Goal: Task Accomplishment & Management: Manage account settings

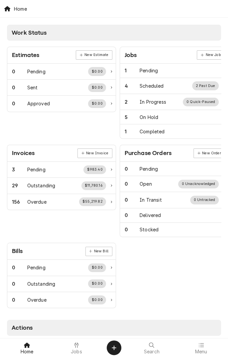
click at [82, 350] on div "Jobs" at bounding box center [77, 347] width 46 height 13
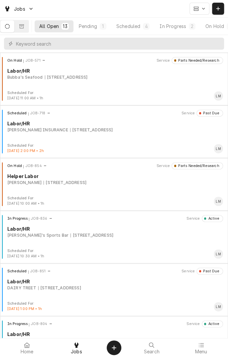
click at [182, 26] on div "In Progress" at bounding box center [173, 26] width 27 height 7
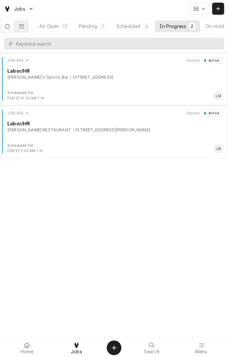
click at [102, 77] on div "1604 Houston Hwy, Victoria, TX 77901" at bounding box center [92, 77] width 43 height 6
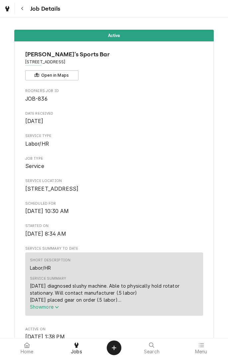
click at [161, 310] on button "Show more" at bounding box center [114, 306] width 169 height 7
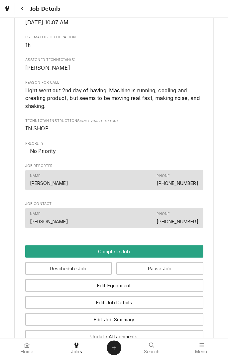
scroll to position [352, 0]
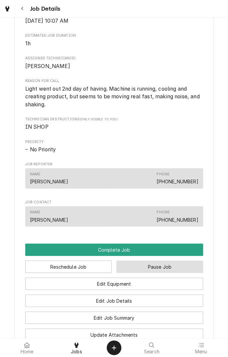
click at [167, 272] on button "Pause Job" at bounding box center [160, 266] width 87 height 12
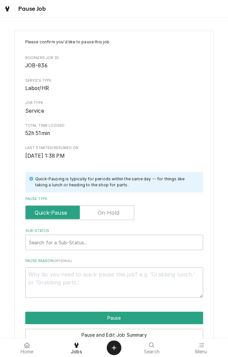
click at [115, 213] on label "Pause Type" at bounding box center [79, 212] width 109 height 15
click at [115, 213] on input "Pause Type" at bounding box center [79, 212] width 103 height 15
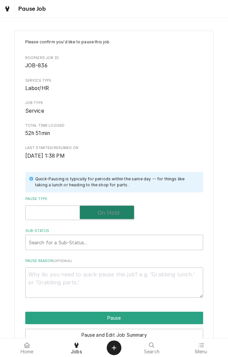
checkbox input "true"
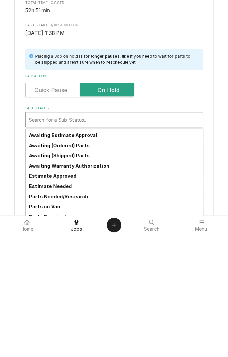
scroll to position [33, 0]
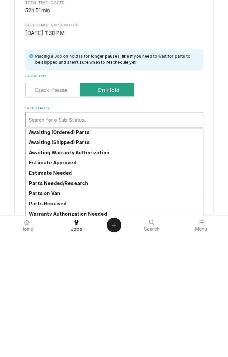
click at [83, 308] on strong "Parts Needed/Research" at bounding box center [58, 306] width 59 height 6
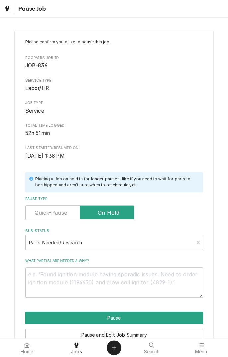
scroll to position [34, 0]
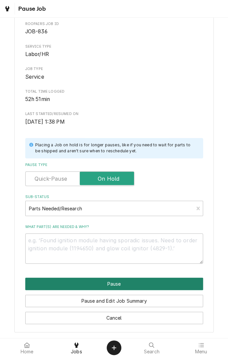
click at [136, 285] on button "Pause" at bounding box center [114, 283] width 178 height 12
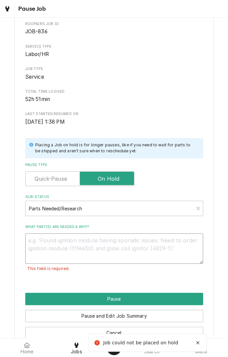
click at [132, 243] on textarea "What part(s) are needed & why?" at bounding box center [114, 248] width 178 height 30
type textarea "x"
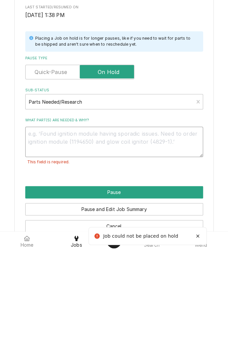
type textarea "R"
type textarea "x"
type textarea "Re"
type textarea "x"
type textarea "Ret"
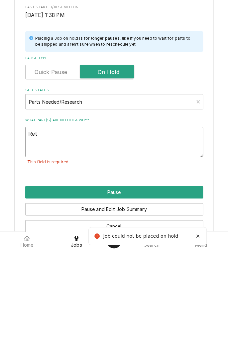
type textarea "x"
type textarea "Rete"
type textarea "x"
type textarea "Retes"
type textarea "x"
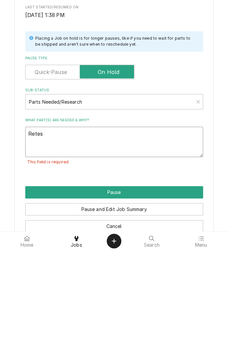
type textarea "Retest"
type textarea "x"
type textarea "Retesti"
type textarea "x"
type textarea "Retestin"
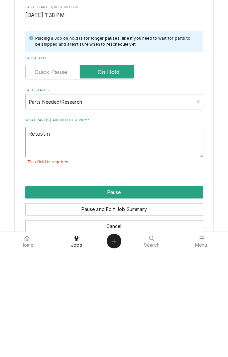
type textarea "x"
type textarea "Retesting"
type textarea "x"
type textarea "Retesting"
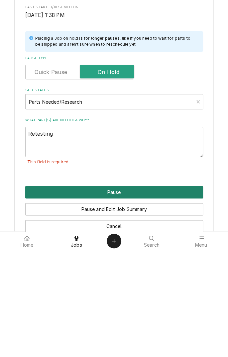
click at [153, 298] on button "Pause" at bounding box center [114, 298] width 178 height 12
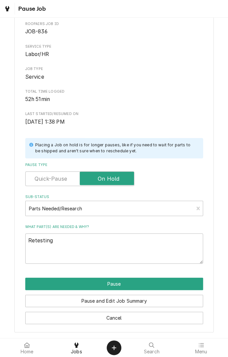
type textarea "x"
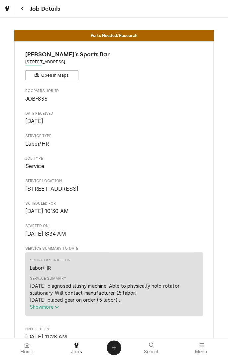
click at [22, 8] on icon "Navigate back" at bounding box center [22, 8] width 3 height 5
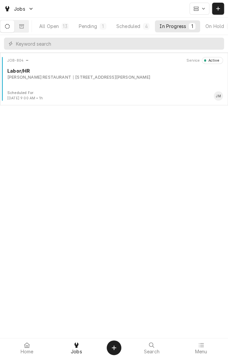
click at [165, 76] on div "RAMSEY'S RESTAURANT 1403 N. NAVARRO ST., VICTORIA, TX 77901" at bounding box center [115, 77] width 216 height 6
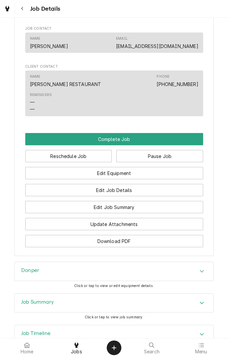
scroll to position [431, 0]
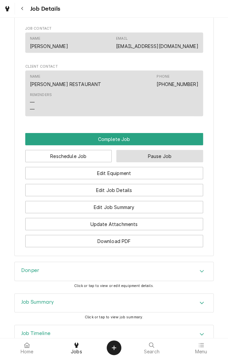
click at [159, 154] on button "Pause Job" at bounding box center [160, 156] width 87 height 12
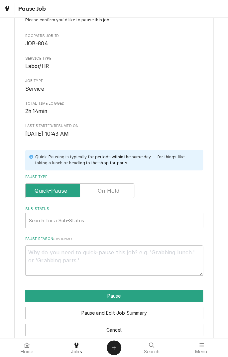
scroll to position [34, 0]
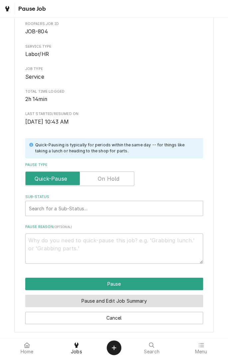
click at [152, 303] on button "Pause and Edit Job Summary" at bounding box center [114, 300] width 178 height 12
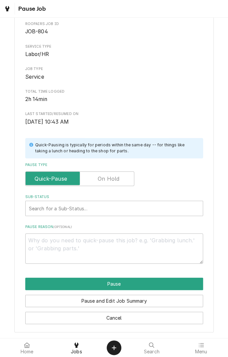
type textarea "x"
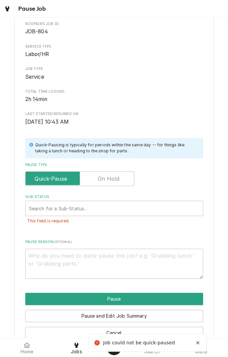
scroll to position [49, 0]
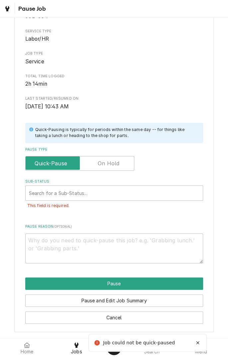
click at [128, 320] on button "Cancel" at bounding box center [114, 317] width 178 height 12
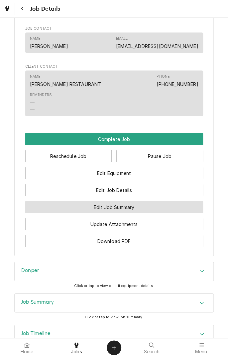
click at [148, 203] on button "Edit Job Summary" at bounding box center [114, 207] width 178 height 12
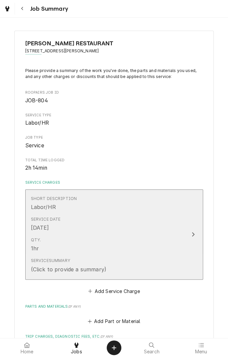
click at [193, 237] on div "Update Line Item" at bounding box center [193, 234] width 9 height 8
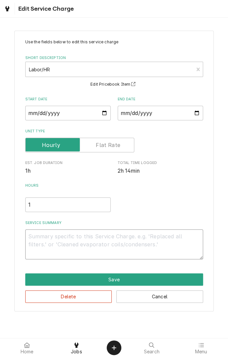
click at [164, 238] on textarea "Service Summary" at bounding box center [114, 244] width 178 height 30
type textarea "x"
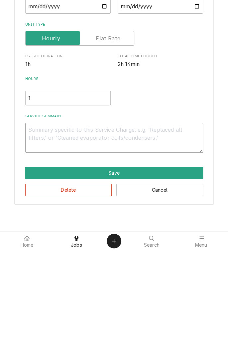
type textarea "8"
type textarea "x"
type textarea "8/"
type textarea "x"
type textarea "8/2"
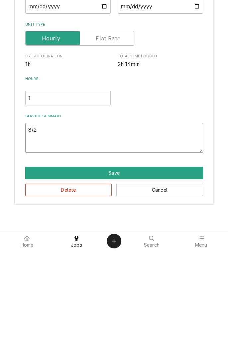
type textarea "x"
type textarea "8/25"
type textarea "x"
type textarea "8/25/"
type textarea "x"
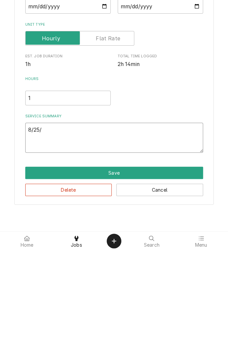
type textarea "8/25/2"
type textarea "x"
type textarea "8/25/25"
type textarea "x"
type textarea "8/25/25"
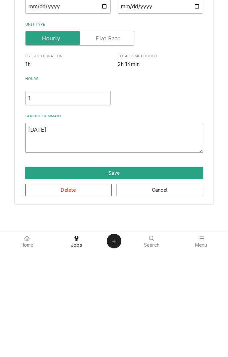
type textarea "x"
type textarea "8/25/25 p"
type textarea "x"
type textarea "8/25/25 pi"
type textarea "x"
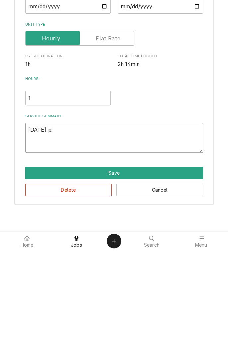
type textarea "8/25/25 pic"
type textarea "x"
type textarea "8/25/25 pick"
type textarea "x"
type textarea "8/25/25 picke"
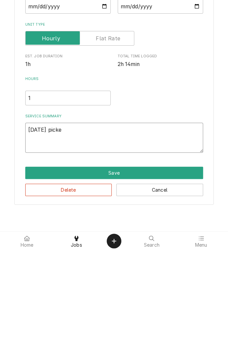
type textarea "x"
type textarea "8/25/25 picked"
type textarea "x"
type textarea "8/25/25 picked"
type textarea "x"
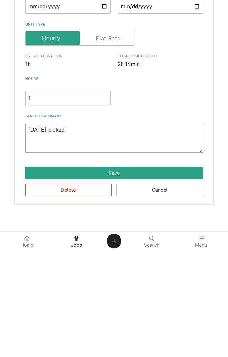
type textarea "8/25/25 picked u"
type textarea "x"
type textarea "8/25/25 picked up"
type textarea "x"
type textarea "8/25/25 picked up"
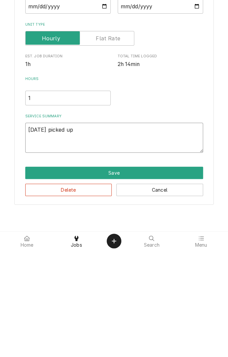
type textarea "x"
type textarea "8/25/25 picked up u"
type textarea "x"
type textarea "8/25/25 picked up un"
type textarea "x"
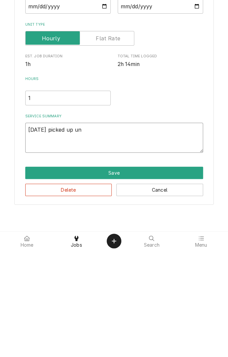
type textarea "8/25/25 picked up uni"
type textarea "x"
type textarea "8/25/25 picked up unit"
type textarea "x"
type textarea "8/25/25 picked up unit"
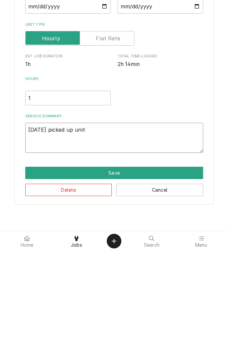
type textarea "x"
type textarea "8/25/25 picked up unit f"
type textarea "x"
type textarea "8/25/25 picked up unit fo"
type textarea "x"
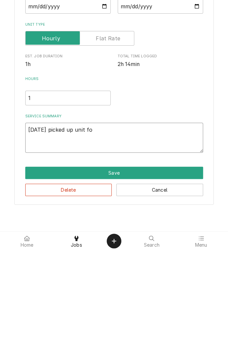
type textarea "8/25/25 picked up unit for"
type textarea "x"
type textarea "8/25/25 picked up unit for"
type textarea "x"
type textarea "8/25/25 picked up unit for d"
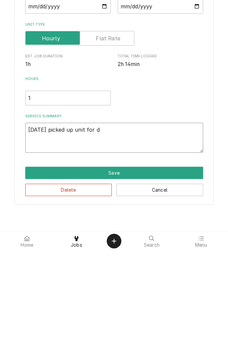
type textarea "x"
type textarea "8/25/25 picked up unit for di"
type textarea "x"
type textarea "8/25/25 picked up unit for dia"
type textarea "x"
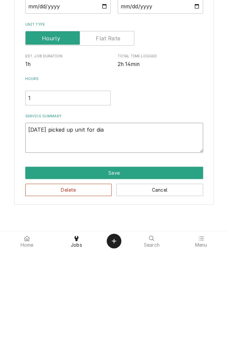
type textarea "8/25/25 picked up unit for diag"
type textarea "x"
type textarea "8/25/25 picked up unit for diagnostic"
type textarea "x"
type textarea "8/25/25 picked up unit for diagnostic a"
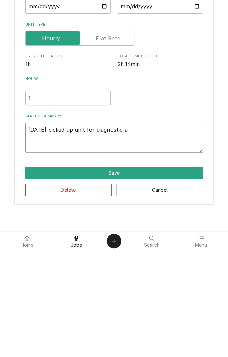
type textarea "x"
type textarea "8/25/25 picked up unit for diagnostic an"
type textarea "x"
type textarea "8/25/25 picked up unit for diagnostic and"
type textarea "x"
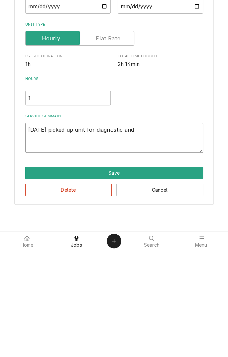
type textarea "8/25/25 picked up unit for diagnostic and"
type textarea "x"
type textarea "8/25/25 picked up unit for diagnostic and r"
type textarea "x"
type textarea "8/25/25 picked up unit for diagnostic and re"
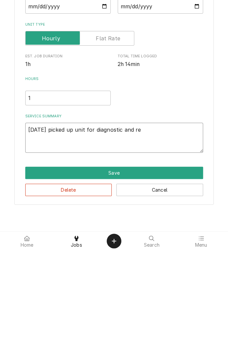
type textarea "x"
type textarea "8/25/25 picked up unit for diagnostic and rep"
type textarea "x"
type textarea "8/25/25 picked up unit for diagnostic and repa"
type textarea "x"
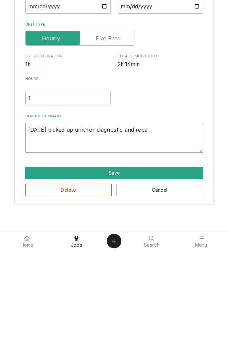
type textarea "8/25/25 picked up unit for diagnostic and repai"
type textarea "x"
type textarea "8/25/25 picked up unit for diagnostic and repair"
type textarea "x"
type textarea "8/25/25 picked up unit for diagnostic and repair"
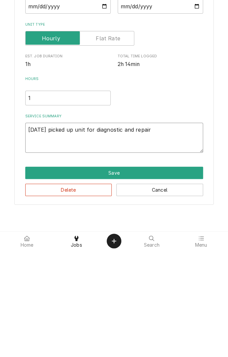
type textarea "x"
type textarea "8/25/25 picked up unit for diagnostic and repair i"
type textarea "x"
type textarea "8/25/25 picked up unit for diagnostic and repair in"
type textarea "x"
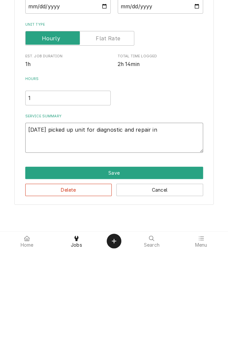
type textarea "8/25/25 picked up unit for diagnostic and repair in"
type textarea "x"
type textarea "8/25/25 picked up unit for diagnostic and repair in s"
type textarea "x"
type textarea "8/25/25 picked up unit for diagnostic and repair in sh"
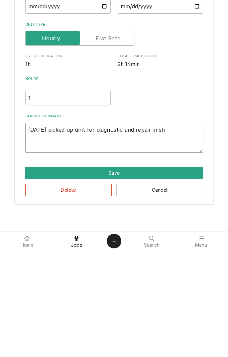
type textarea "x"
type textarea "8/25/25 picked up unit for diagnostic and repair in sho"
type textarea "x"
type textarea "8/25/25 picked up unit for diagnostic and repair in shop"
type textarea "x"
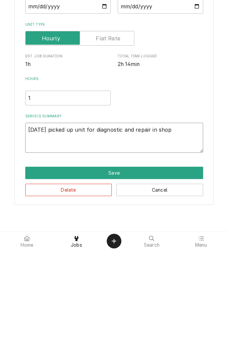
type textarea "8/25/25 picked up unit for diagnostic and repair in shop"
type textarea "x"
type textarea "8/25/25 picked up unit for diagnostic and repair in shop ("
type textarea "x"
type textarea "8/25/25 picked up unit for diagnostic and repair in shop (1"
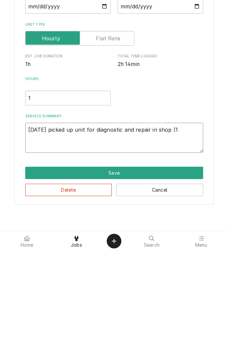
type textarea "x"
type textarea "8/25/25 picked up unit for diagnostic and repair in shop (1"
type textarea "x"
type textarea "8/25/25 picked up unit for diagnostic and repair in shop (1 l"
type textarea "x"
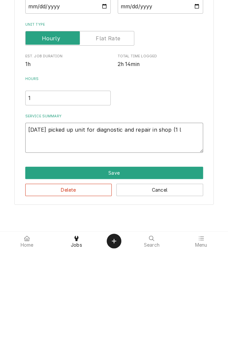
type textarea "8/25/25 picked up unit for diagnostic and repair in shop (1 la"
type textarea "x"
type textarea "8/25/25 picked up unit for diagnostic and repair in shop (1 lab"
type textarea "x"
type textarea "8/25/25 picked up unit for diagnostic and repair in shop (1 labo"
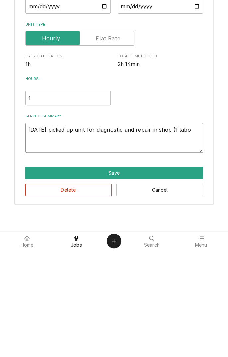
type textarea "x"
type textarea "8/25/25 picked up unit for diagnostic and repair in shop (1 labor"
type textarea "x"
type textarea "8/25/25 picked up unit for diagnostic and repair in shop (1 labor)"
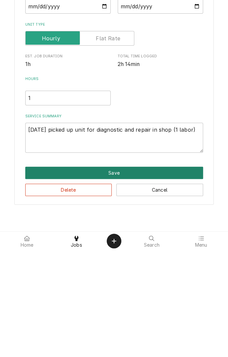
click at [148, 279] on button "Save" at bounding box center [114, 279] width 178 height 12
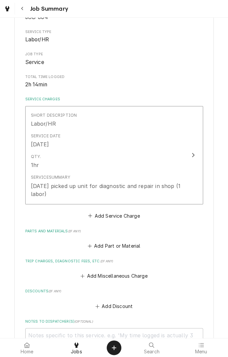
scroll to position [86, 0]
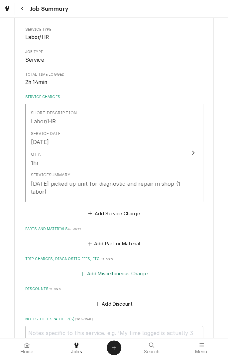
click at [111, 272] on button "Add Miscellaneous Charge" at bounding box center [114, 273] width 69 height 9
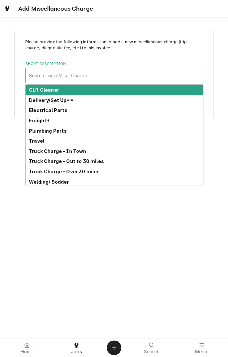
click at [72, 151] on strong "Truck Charge - In Town" at bounding box center [58, 151] width 58 height 6
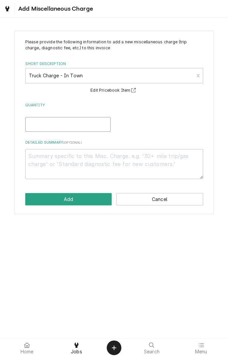
click at [78, 127] on input "Quantity" at bounding box center [68, 124] width 86 height 15
type textarea "x"
type input "1"
type textarea "x"
type input "1"
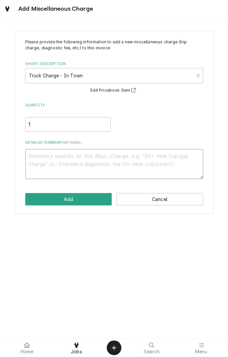
click at [112, 159] on textarea "Detailed Summary ( optional )" at bounding box center [114, 164] width 178 height 30
type textarea "x"
type textarea "("
type textarea "x"
type textarea "(8"
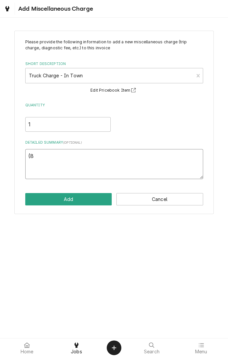
type textarea "x"
type textarea "("
type textarea "x"
type textarea "8"
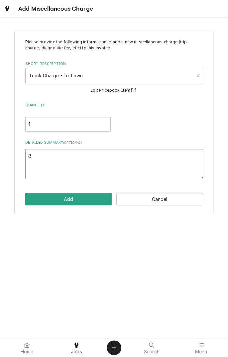
type textarea "x"
type textarea "8."
type textarea "x"
type textarea "8.2"
type textarea "x"
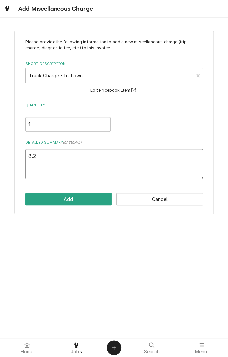
type textarea "8.25"
type textarea "x"
type textarea "8.25/"
type textarea "x"
type textarea "8.25/2"
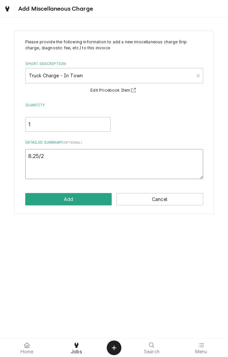
type textarea "x"
type textarea "8.25/25"
type textarea "x"
type textarea "8.25/25"
type textarea "x"
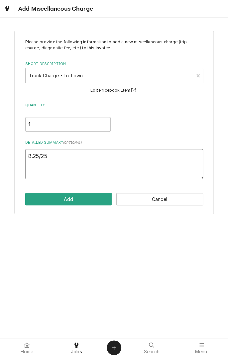
type textarea "8.25/25"
type textarea "x"
type textarea "8.25/2"
type textarea "x"
type textarea "8.25/"
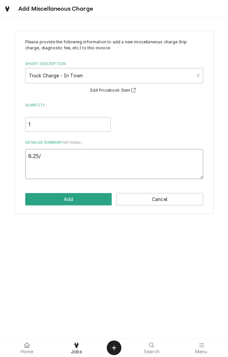
type textarea "x"
type textarea "8.25"
type textarea "x"
type textarea "8.2"
type textarea "x"
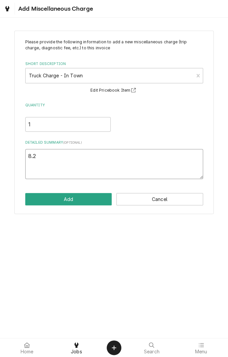
type textarea "8."
type textarea "x"
type textarea "8"
type textarea "x"
type textarea "8/"
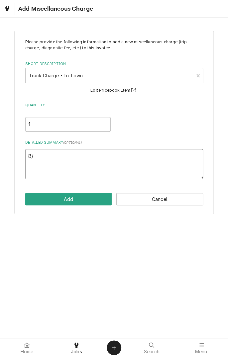
type textarea "x"
type textarea "8/2"
type textarea "x"
type textarea "8/25"
type textarea "x"
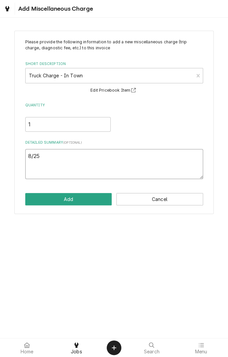
type textarea "8/25/"
type textarea "x"
type textarea "8/25/2"
type textarea "x"
type textarea "8/25/25"
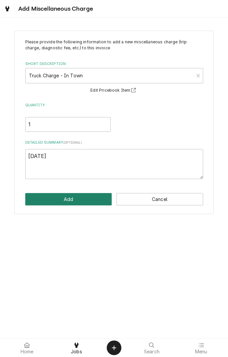
click at [85, 202] on button "Add" at bounding box center [68, 199] width 87 height 12
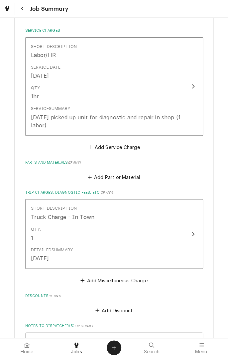
scroll to position [158, 0]
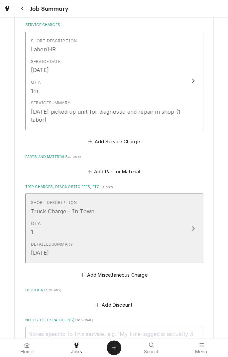
click at [190, 226] on div "Update Line Item" at bounding box center [193, 228] width 9 height 8
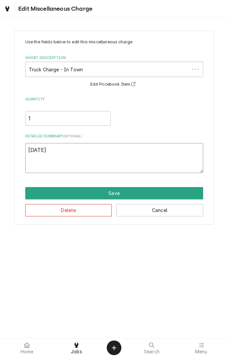
click at [67, 149] on textarea "8/25/25" at bounding box center [114, 158] width 178 height 30
type textarea "x"
type textarea "8/25/25"
type textarea "x"
type textarea "8/25/25 t"
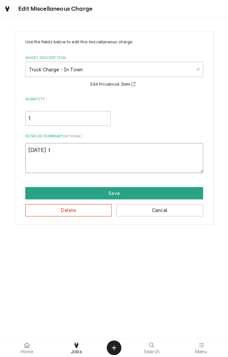
type textarea "x"
type textarea "8/25/25 tr"
type textarea "x"
type textarea "8/25/25 tru"
type textarea "x"
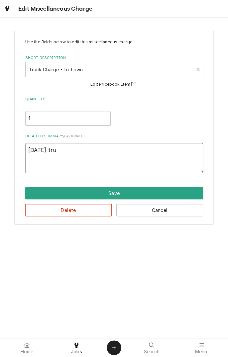
type textarea "8/25/25 truc"
type textarea "x"
type textarea "8/25/25 truck"
type textarea "x"
type textarea "8/25/25 truck"
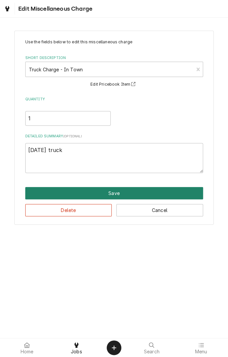
click at [120, 194] on button "Save" at bounding box center [114, 193] width 178 height 12
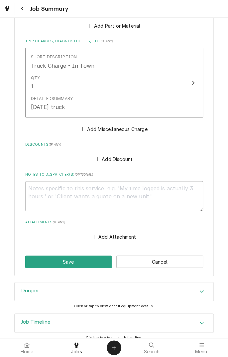
scroll to position [309, 0]
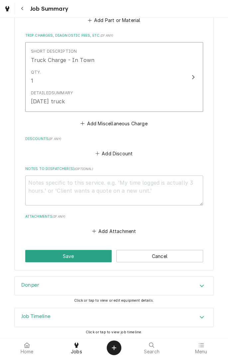
click at [80, 257] on button "Save" at bounding box center [68, 255] width 87 height 12
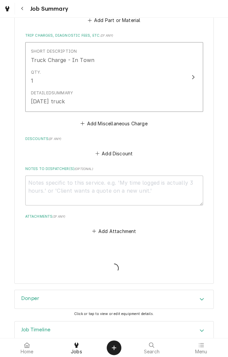
type textarea "x"
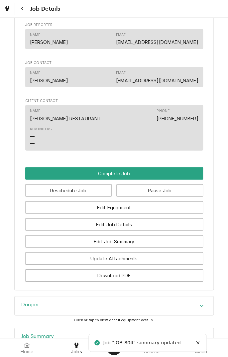
scroll to position [462, 0]
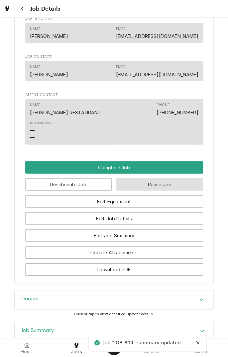
click at [180, 179] on button "Pause Job" at bounding box center [160, 184] width 87 height 12
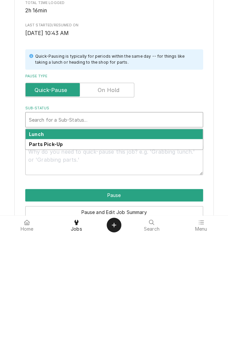
click at [117, 199] on label "Pause Type" at bounding box center [114, 198] width 178 height 5
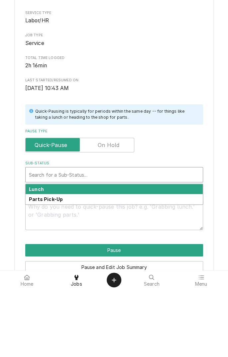
type textarea "x"
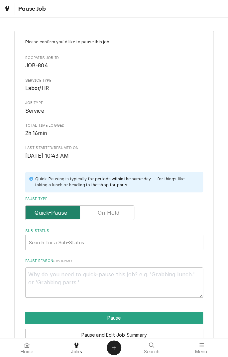
click at [120, 215] on input "Pause Type" at bounding box center [79, 212] width 103 height 15
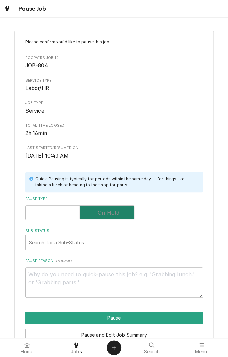
checkbox input "true"
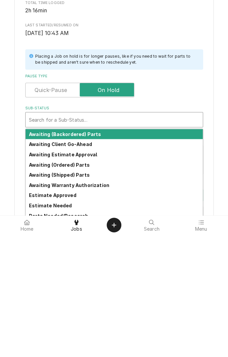
click at [186, 317] on div "Estimate Approved" at bounding box center [114, 318] width 177 height 10
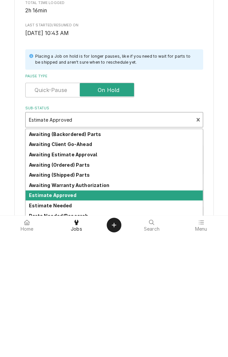
scroll to position [33, 0]
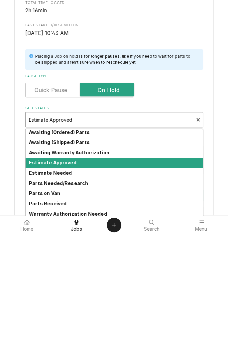
click at [81, 306] on strong "Parts Needed/Research" at bounding box center [58, 306] width 59 height 6
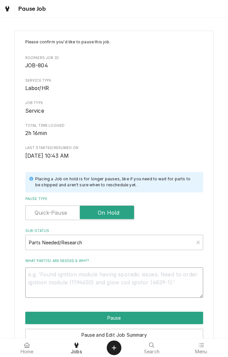
click at [111, 277] on textarea "What part(s) are needed & why?" at bounding box center [114, 282] width 178 height 30
type textarea "x"
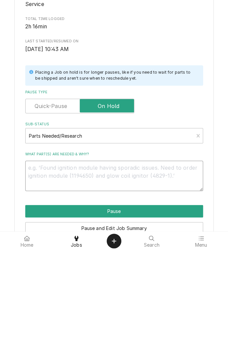
type textarea "D"
type textarea "x"
type textarea "Di"
type textarea "x"
type textarea "Dia"
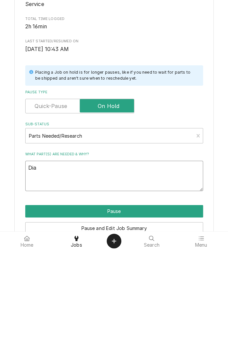
type textarea "x"
type textarea "Diag"
type textarea "x"
type textarea "Diagnostic"
type textarea "x"
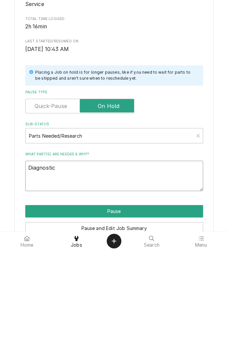
type textarea "Diagnostic i"
type textarea "x"
type textarea "Diagnostic in"
type textarea "x"
type textarea "Diagnostic in"
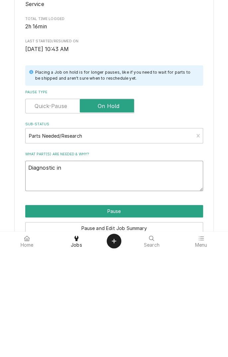
type textarea "x"
type textarea "Diagnostic in s"
type textarea "x"
type textarea "Diagnostic in sh"
type textarea "x"
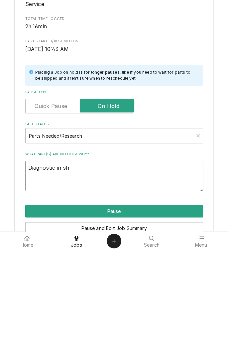
type textarea "Diagnostic in sho"
type textarea "x"
type textarea "Diagnostic in shop"
type textarea "x"
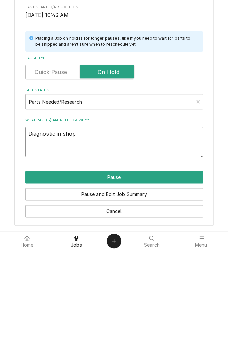
type textarea "Diagnostic in shop"
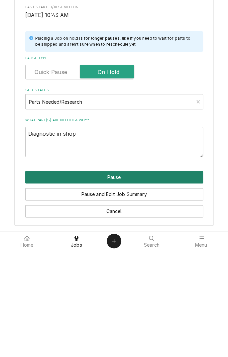
click at [137, 284] on button "Pause" at bounding box center [114, 283] width 178 height 12
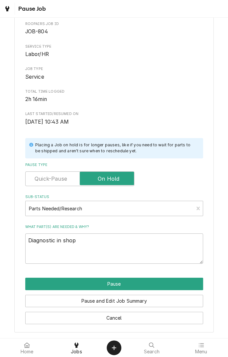
type textarea "x"
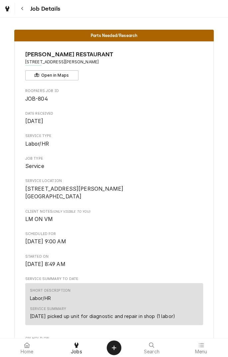
click at [22, 8] on icon "Navigate back" at bounding box center [22, 8] width 3 height 5
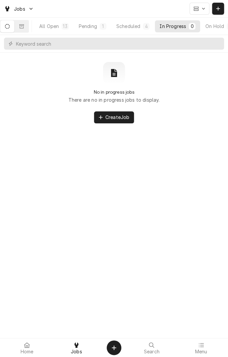
click at [63, 27] on button "All Open 13" at bounding box center [54, 26] width 39 height 12
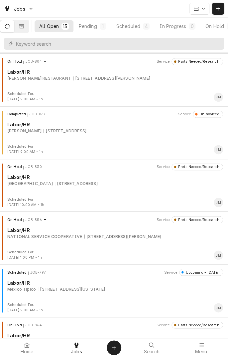
scroll to position [266, 0]
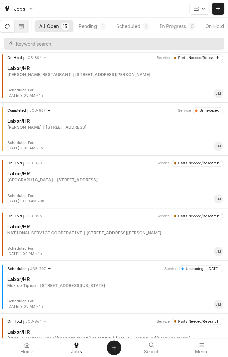
click at [75, 233] on div "NATIONAL SERVICE COOPERATIVE" at bounding box center [44, 232] width 75 height 6
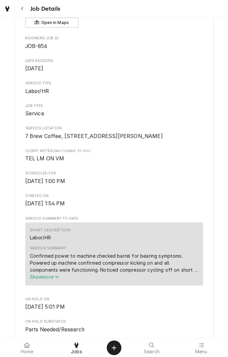
scroll to position [53, 0]
click at [53, 279] on span "Show more" at bounding box center [44, 276] width 29 height 6
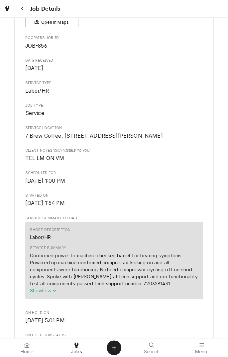
click at [24, 13] on button "Navigate back" at bounding box center [22, 9] width 12 height 12
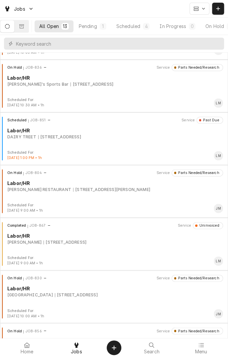
scroll to position [152, 0]
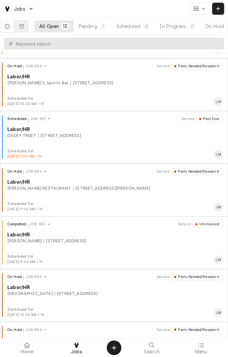
click at [129, 297] on div "On Hold JOB-830 Service Parts Needed/Research Labor/[GEOGRAPHIC_DATA]-VICTORIA …" at bounding box center [114, 289] width 223 height 33
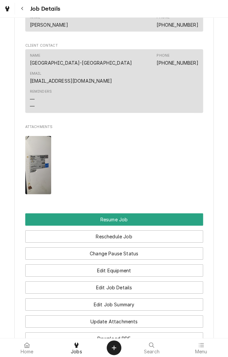
scroll to position [519, 0]
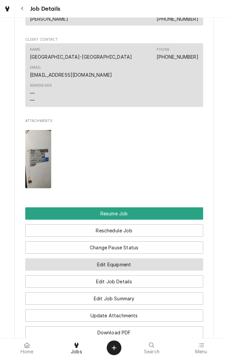
click at [167, 258] on button "Edit Equipment" at bounding box center [114, 264] width 178 height 12
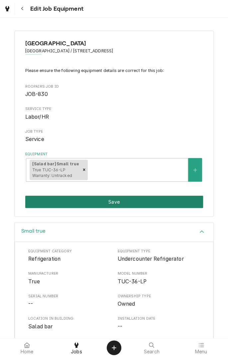
click at [141, 204] on button "Save" at bounding box center [114, 201] width 178 height 12
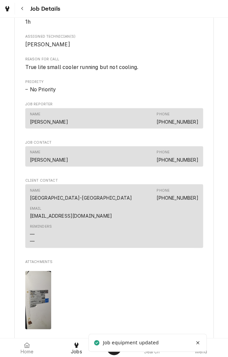
scroll to position [380, 0]
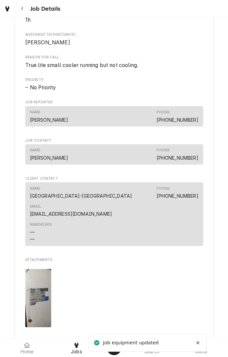
click at [42, 283] on img "Attachments" at bounding box center [38, 297] width 26 height 58
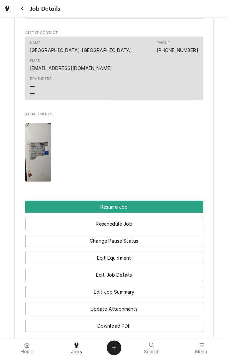
scroll to position [528, 0]
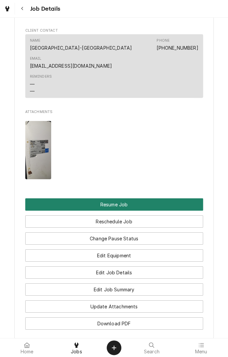
click at [137, 198] on button "Resume Job" at bounding box center [114, 204] width 178 height 12
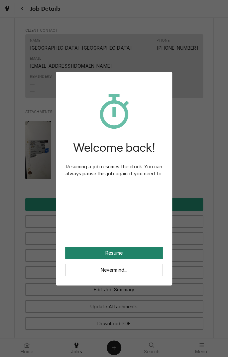
click at [143, 256] on button "Resume" at bounding box center [114, 252] width 98 height 12
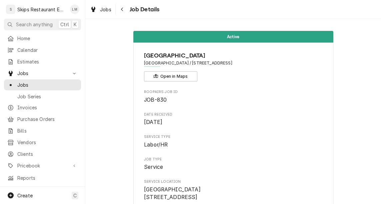
click at [21, 36] on span "Home" at bounding box center [47, 38] width 60 height 7
click at [17, 21] on span "Search anything" at bounding box center [34, 24] width 37 height 7
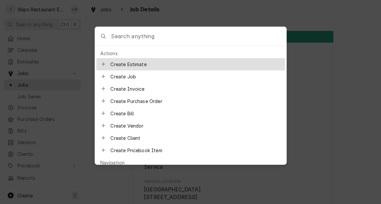
click at [53, 4] on div at bounding box center [190, 102] width 381 height 204
